Goal: Information Seeking & Learning: Check status

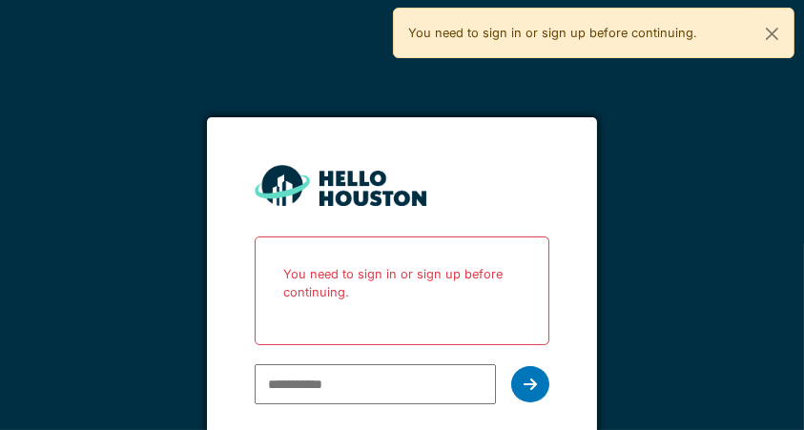
type input "**********"
click at [780, 39] on button "Close" at bounding box center [771, 34] width 43 height 51
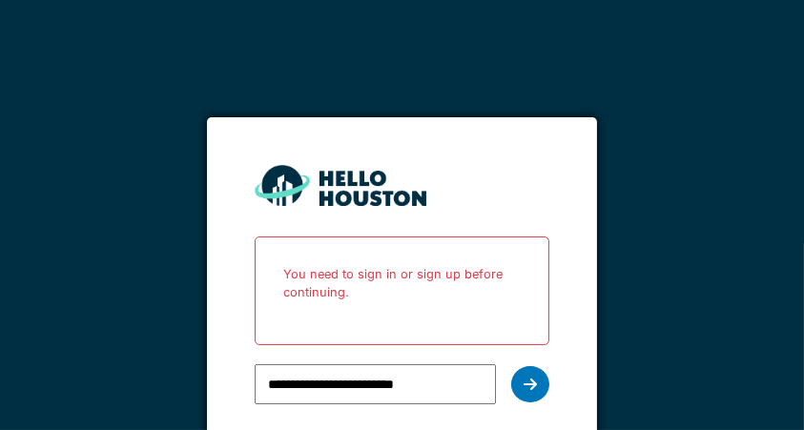
click at [540, 394] on div at bounding box center [530, 384] width 38 height 36
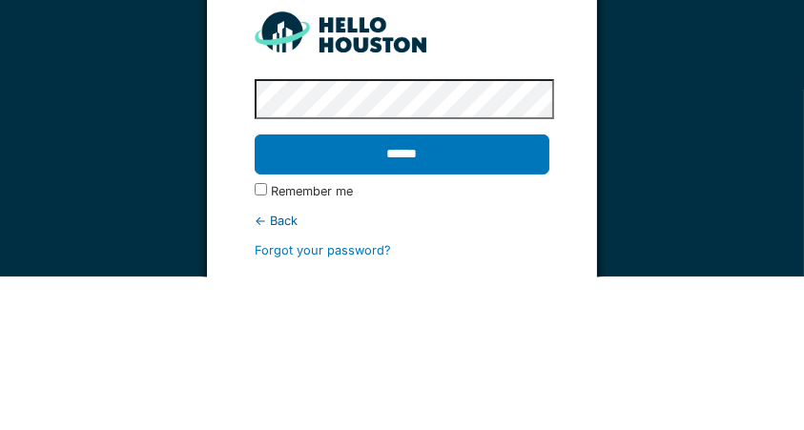
click at [530, 301] on input "******" at bounding box center [402, 308] width 295 height 40
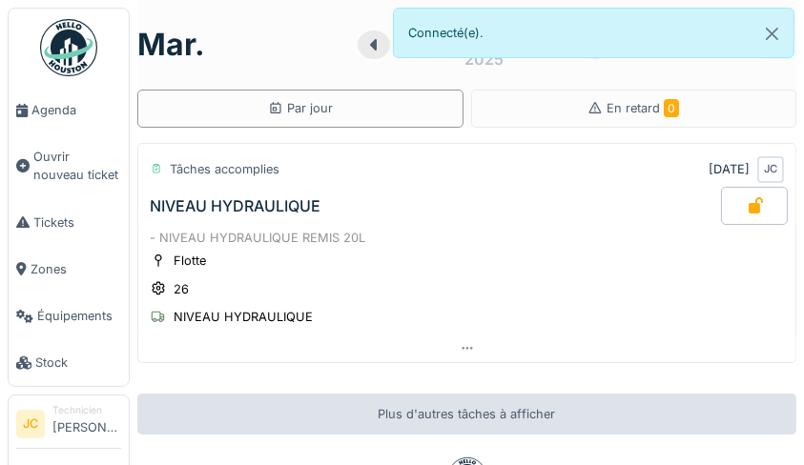
click at [39, 109] on span "Agenda" at bounding box center [76, 110] width 90 height 18
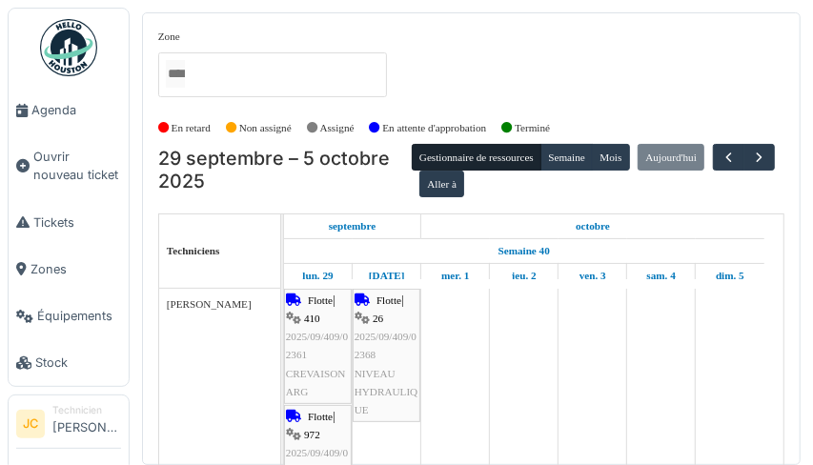
click at [35, 111] on span "Agenda" at bounding box center [76, 110] width 90 height 18
click at [56, 39] on img at bounding box center [68, 47] width 57 height 57
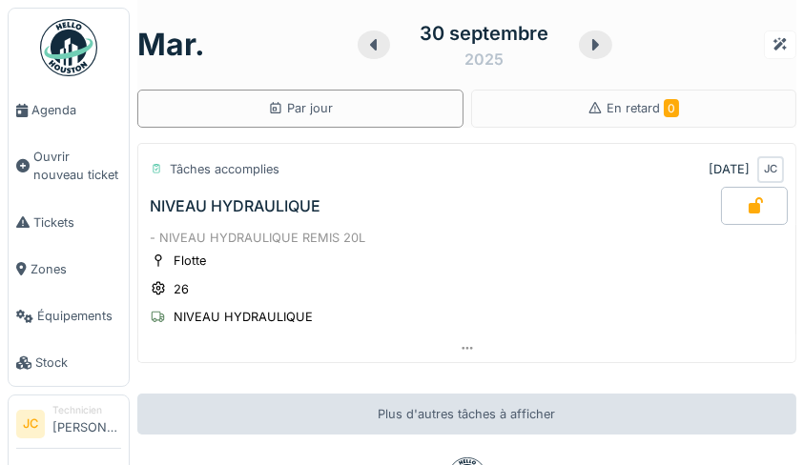
click at [670, 103] on div "En retard 0" at bounding box center [634, 109] width 326 height 38
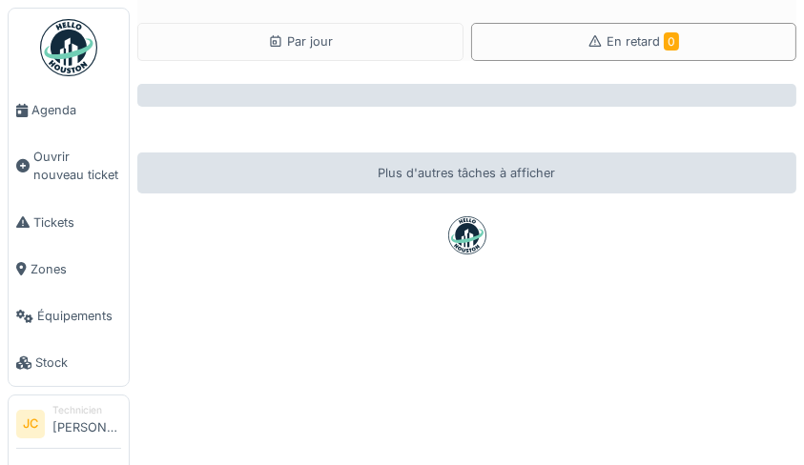
click at [47, 115] on span "Agenda" at bounding box center [76, 110] width 90 height 18
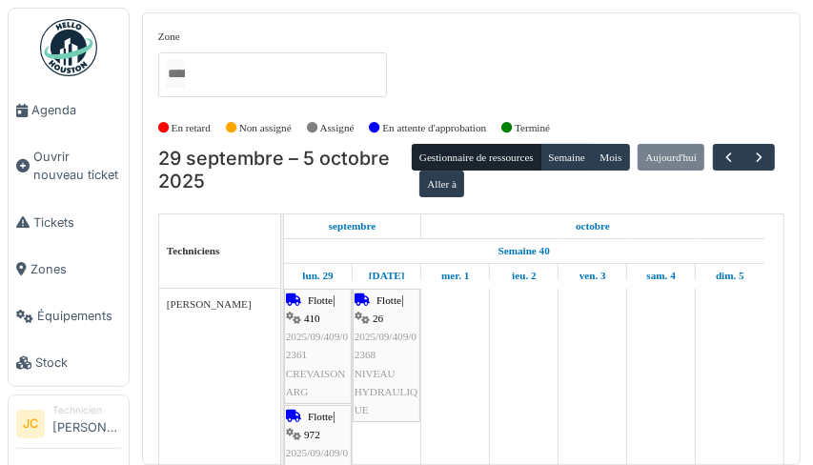
click at [51, 220] on span "Tickets" at bounding box center [77, 223] width 88 height 18
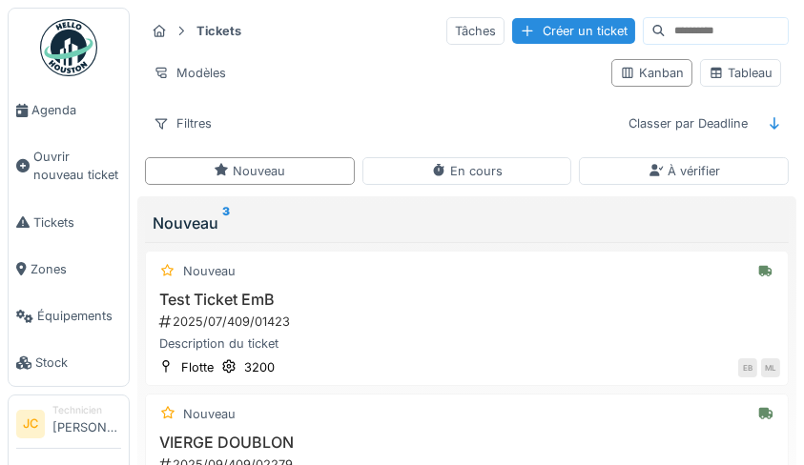
click at [748, 70] on div "Tableau" at bounding box center [740, 73] width 64 height 18
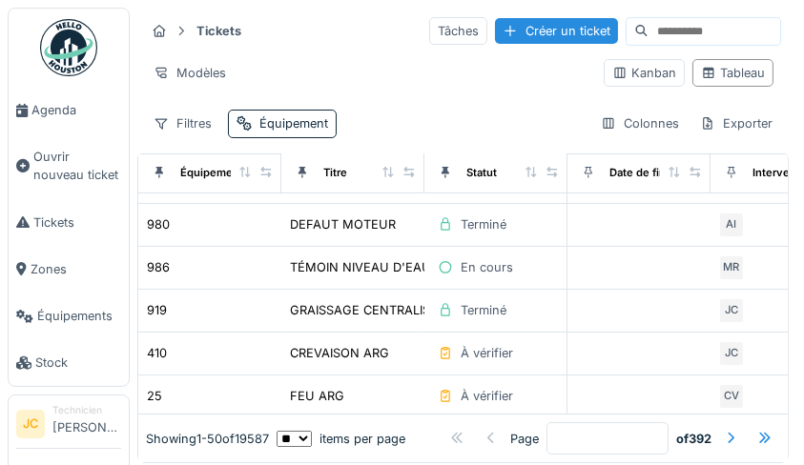
scroll to position [215, 0]
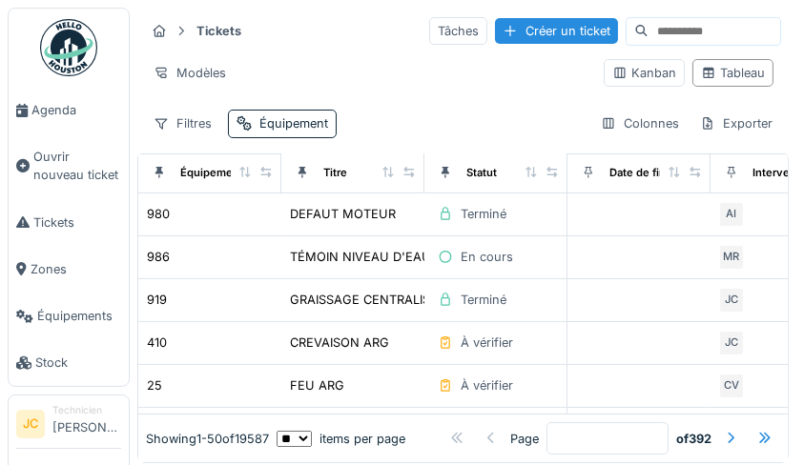
click at [423, 263] on div "TÉMOIN NIVEAU D'EAU" at bounding box center [360, 257] width 141 height 18
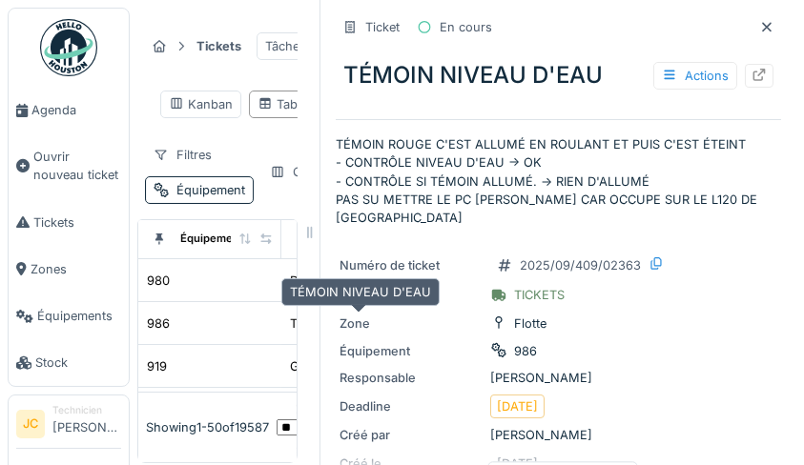
click at [751, 72] on icon at bounding box center [758, 75] width 15 height 12
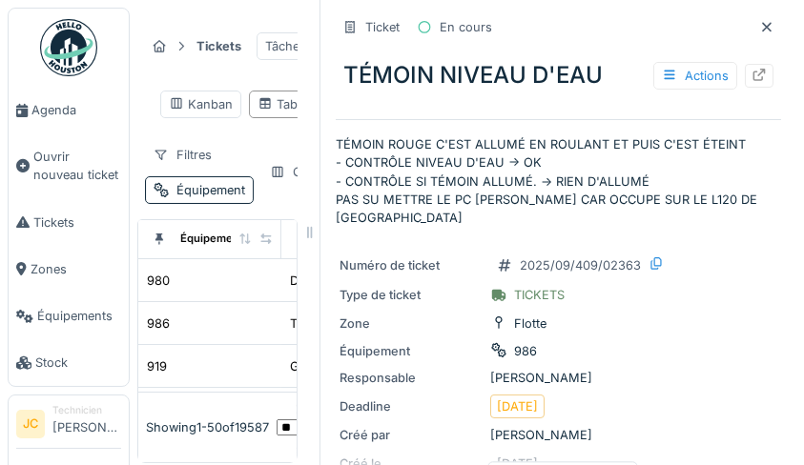
click at [72, 42] on img at bounding box center [68, 47] width 57 height 57
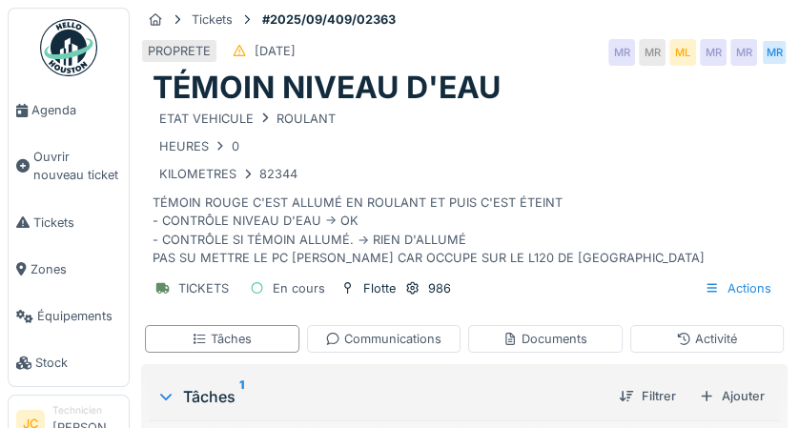
click at [719, 275] on div "Actions" at bounding box center [738, 289] width 84 height 28
click at [619, 281] on div "TICKETS En cours Flotte 986 Actions" at bounding box center [464, 288] width 646 height 43
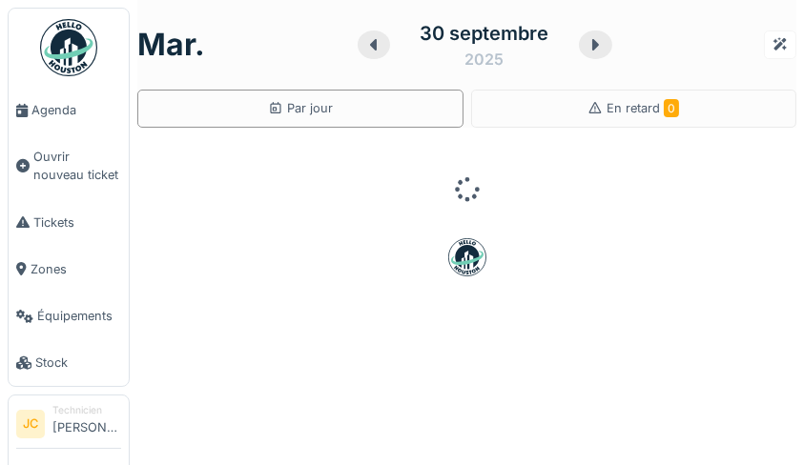
click at [50, 226] on span "Tickets" at bounding box center [77, 223] width 88 height 18
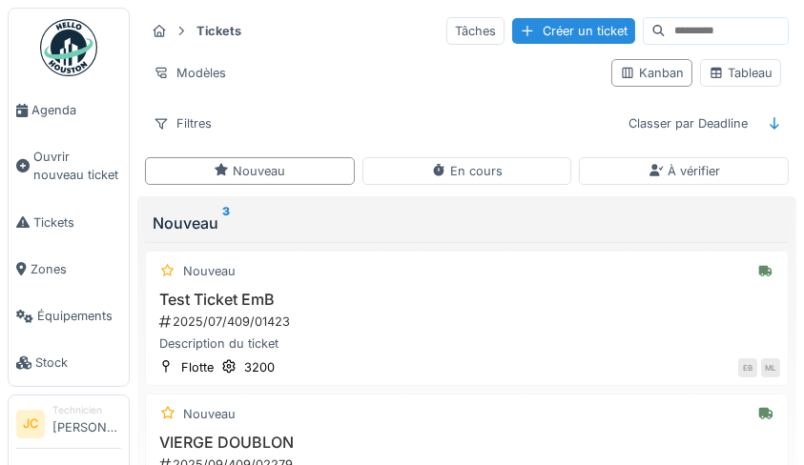
click at [759, 72] on div "Tableau" at bounding box center [740, 73] width 64 height 18
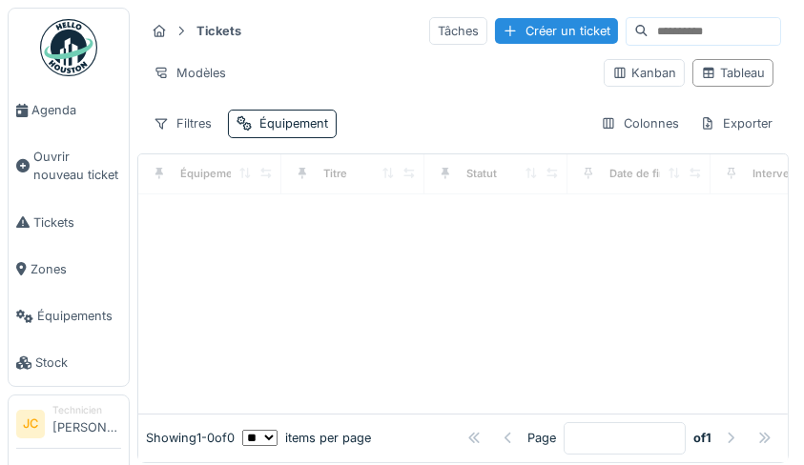
click at [718, 81] on div "Tableau" at bounding box center [733, 73] width 64 height 18
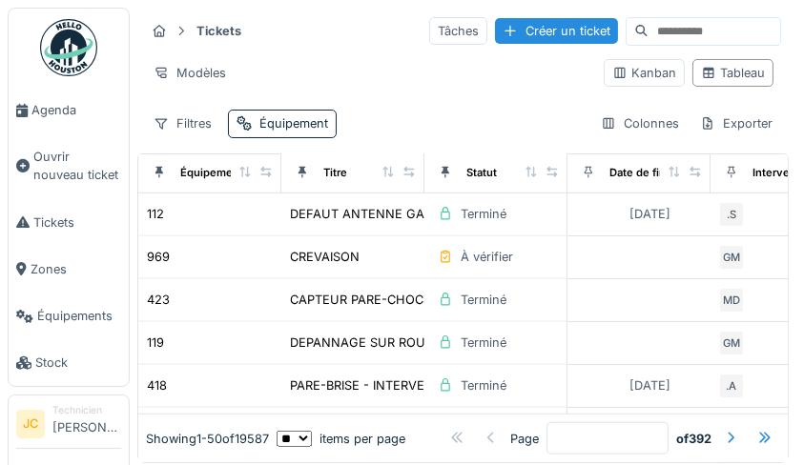
scroll to position [1939, 0]
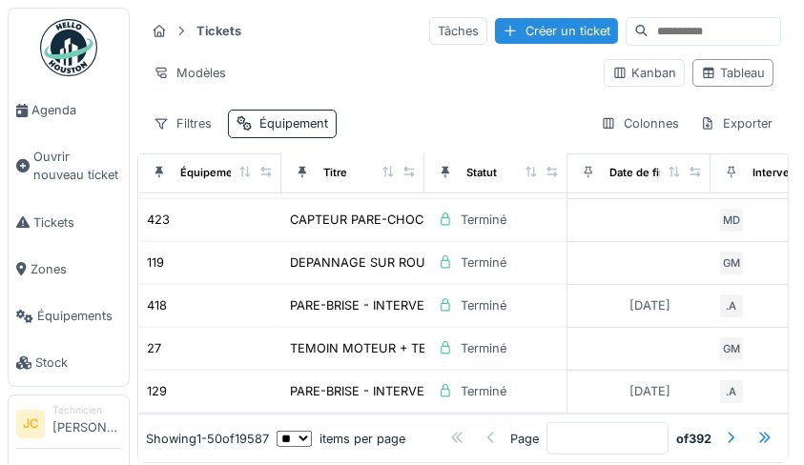
click at [723, 429] on div at bounding box center [730, 438] width 15 height 18
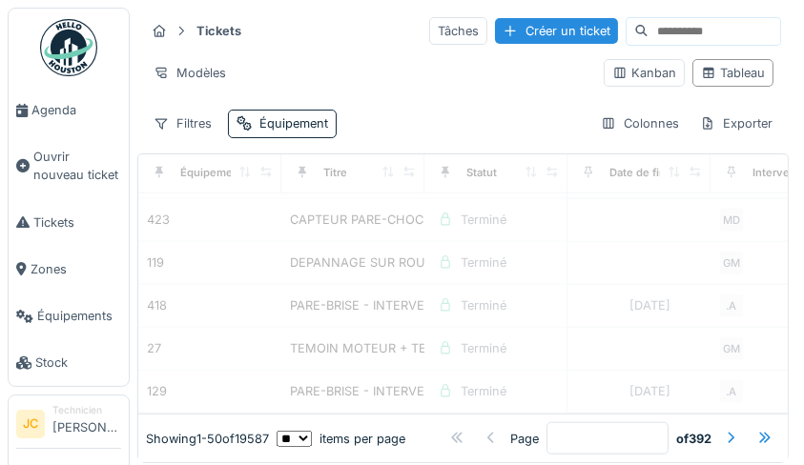
type input "*"
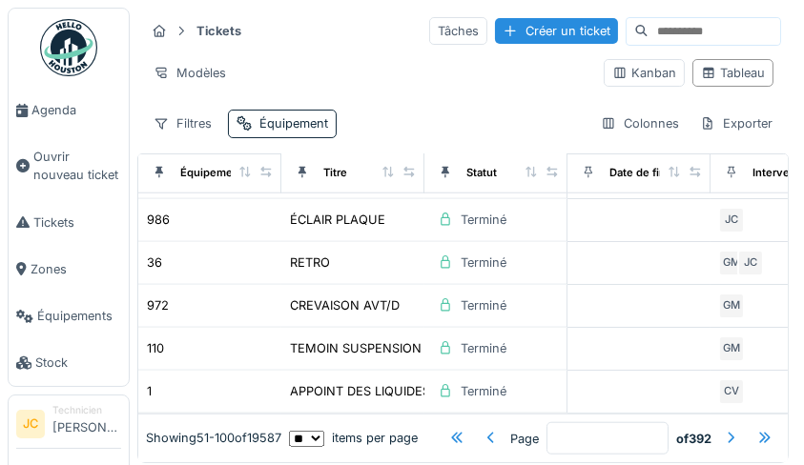
scroll to position [16, 0]
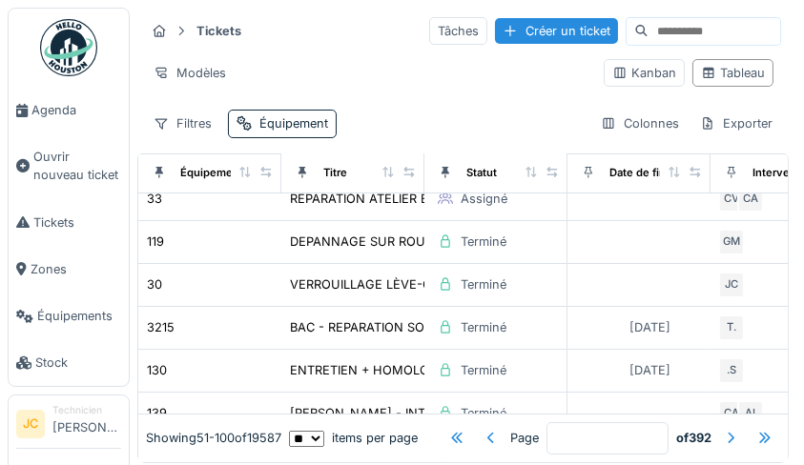
click at [87, 43] on img at bounding box center [68, 47] width 57 height 57
